Goal: Task Accomplishment & Management: Use online tool/utility

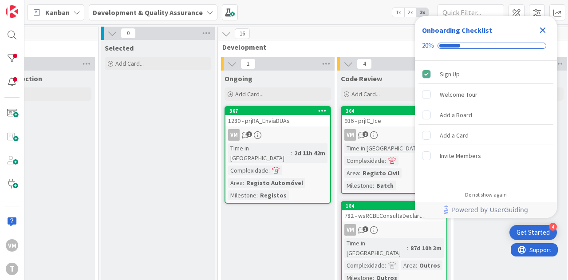
scroll to position [0, 309]
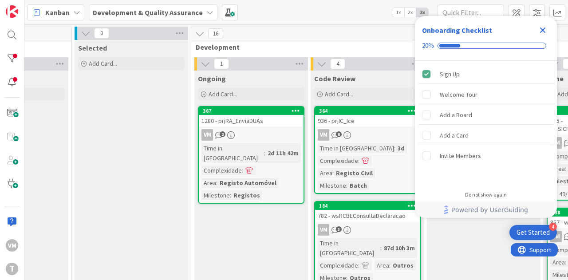
click at [270, 131] on div "VM 2" at bounding box center [251, 135] width 105 height 12
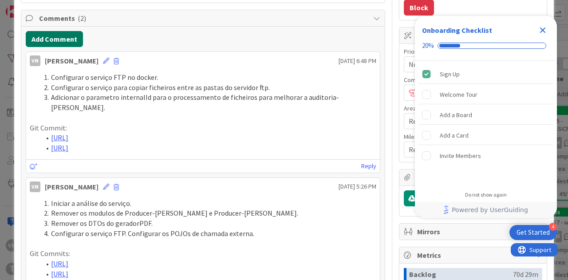
click at [51, 40] on button "Add Comment" at bounding box center [54, 39] width 57 height 16
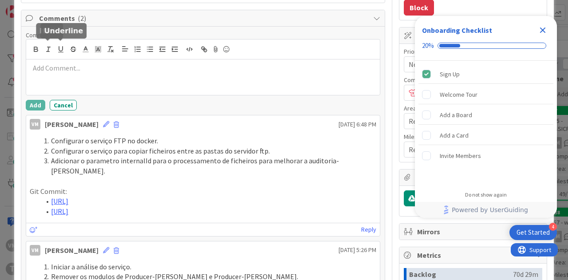
type textarea "x"
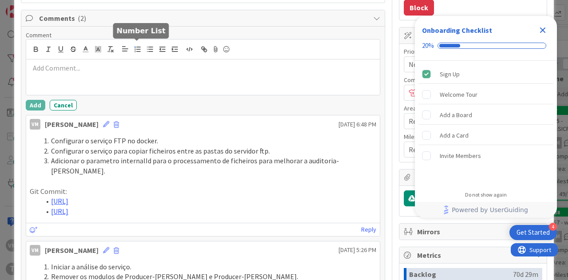
click at [138, 51] on line "button" at bounding box center [139, 51] width 4 height 0
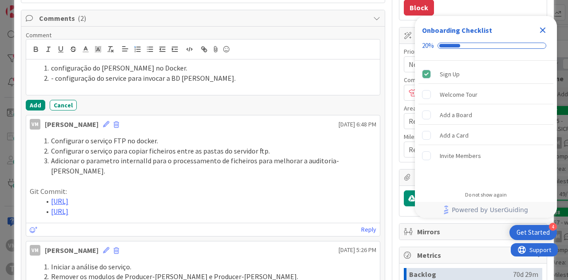
click at [56, 75] on li "- configuração do service para invocar a BD cassandra." at bounding box center [208, 78] width 336 height 10
click at [63, 87] on div "Configuração do Cassandra no Docker. Configuração do service para invocar a BD …" at bounding box center [203, 76] width 354 height 35
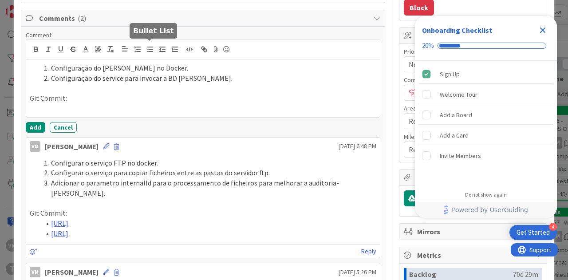
click at [149, 49] on line "button" at bounding box center [151, 49] width 4 height 0
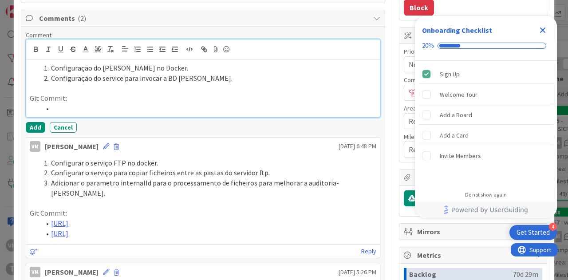
click at [67, 103] on li at bounding box center [208, 108] width 336 height 10
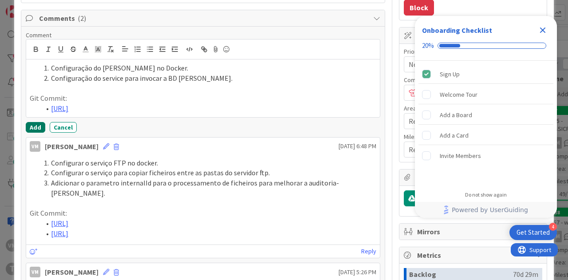
click at [34, 133] on button "Add" at bounding box center [36, 127] width 20 height 11
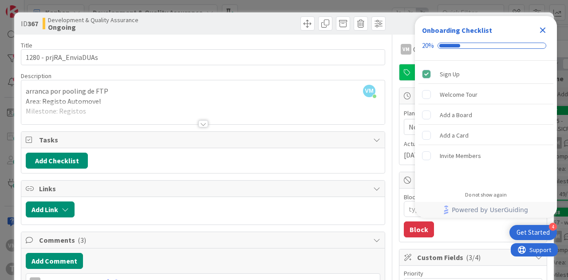
type textarea "x"
